Goal: Information Seeking & Learning: Learn about a topic

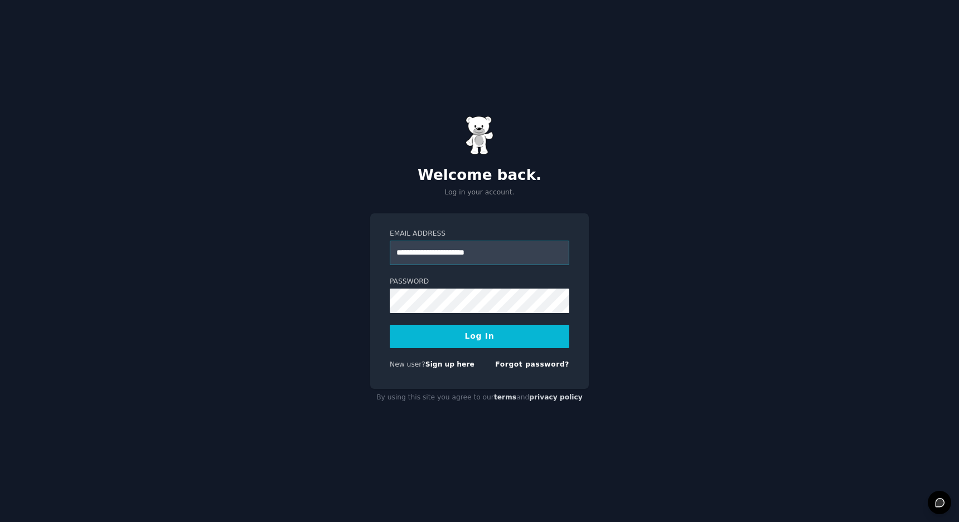
type input "**********"
click at [479, 336] on button "Log In" at bounding box center [479, 336] width 179 height 23
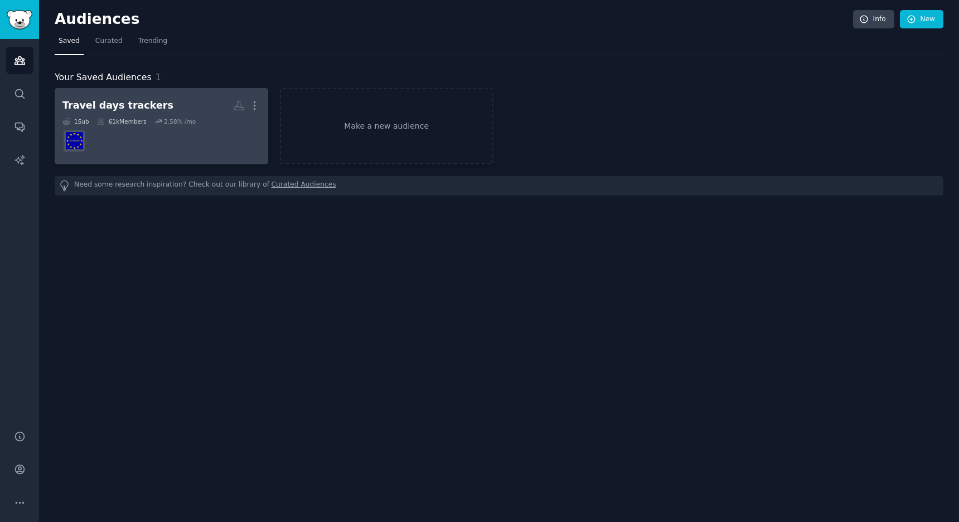
click at [172, 113] on h2 "Travel days trackers More" at bounding box center [161, 106] width 198 height 20
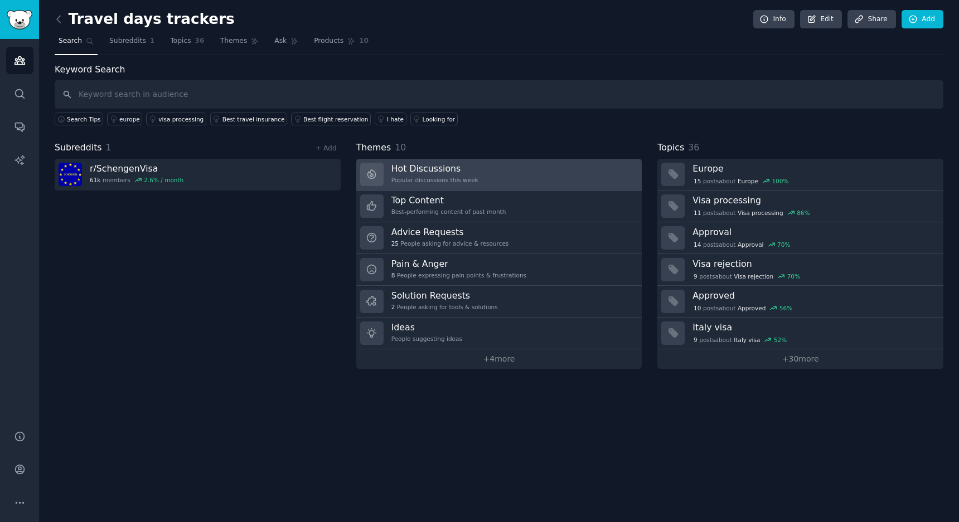
click at [417, 168] on h3 "Hot Discussions" at bounding box center [434, 169] width 87 height 12
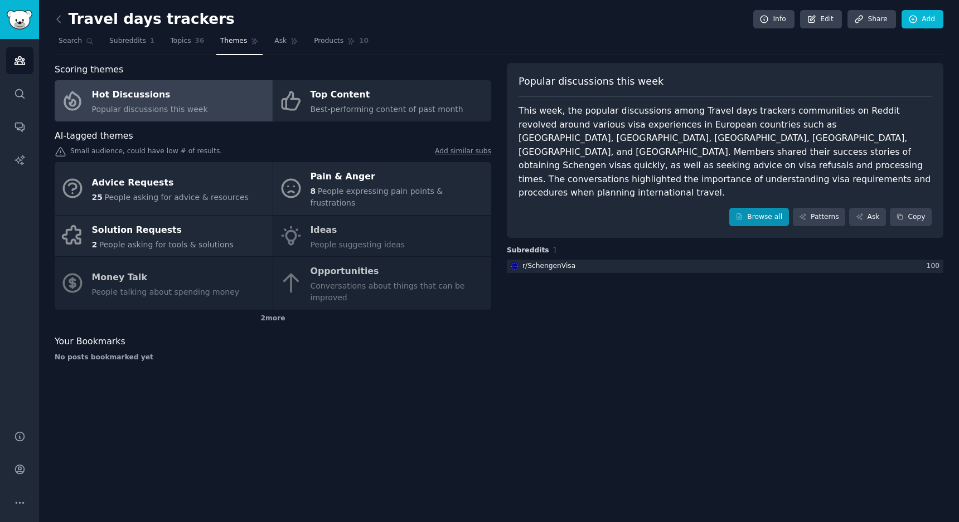
click at [765, 208] on link "Browse all" at bounding box center [759, 217] width 60 height 19
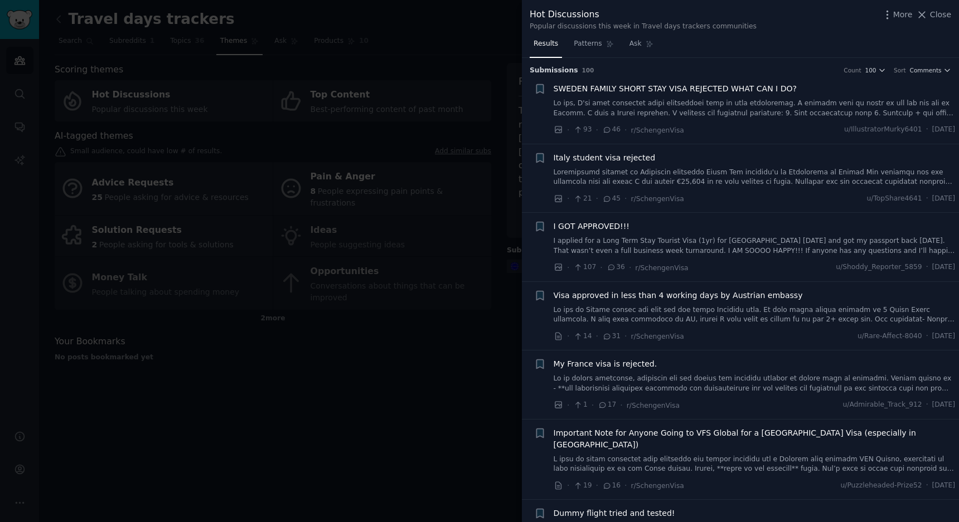
click at [475, 330] on div at bounding box center [479, 261] width 959 height 522
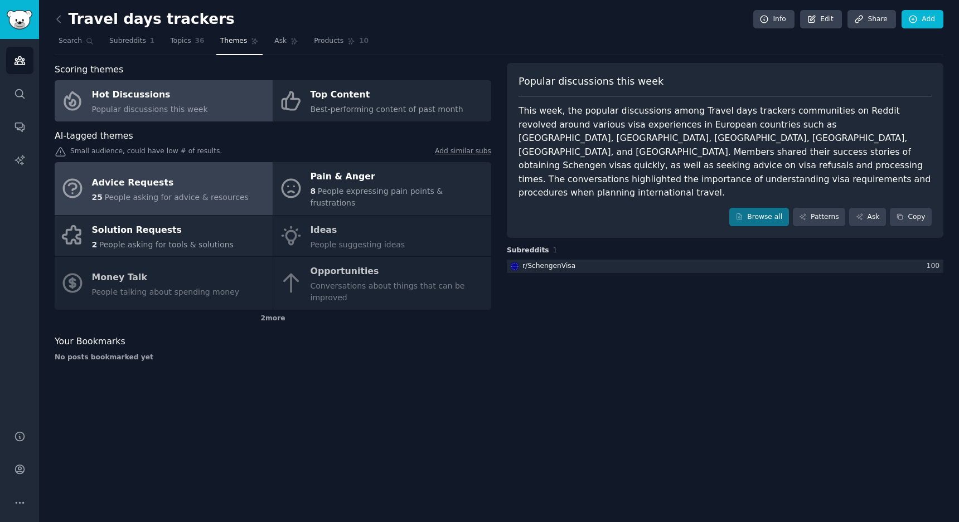
click at [124, 193] on span "People asking for advice & resources" at bounding box center [176, 197] width 144 height 9
